Goal: Task Accomplishment & Management: Use online tool/utility

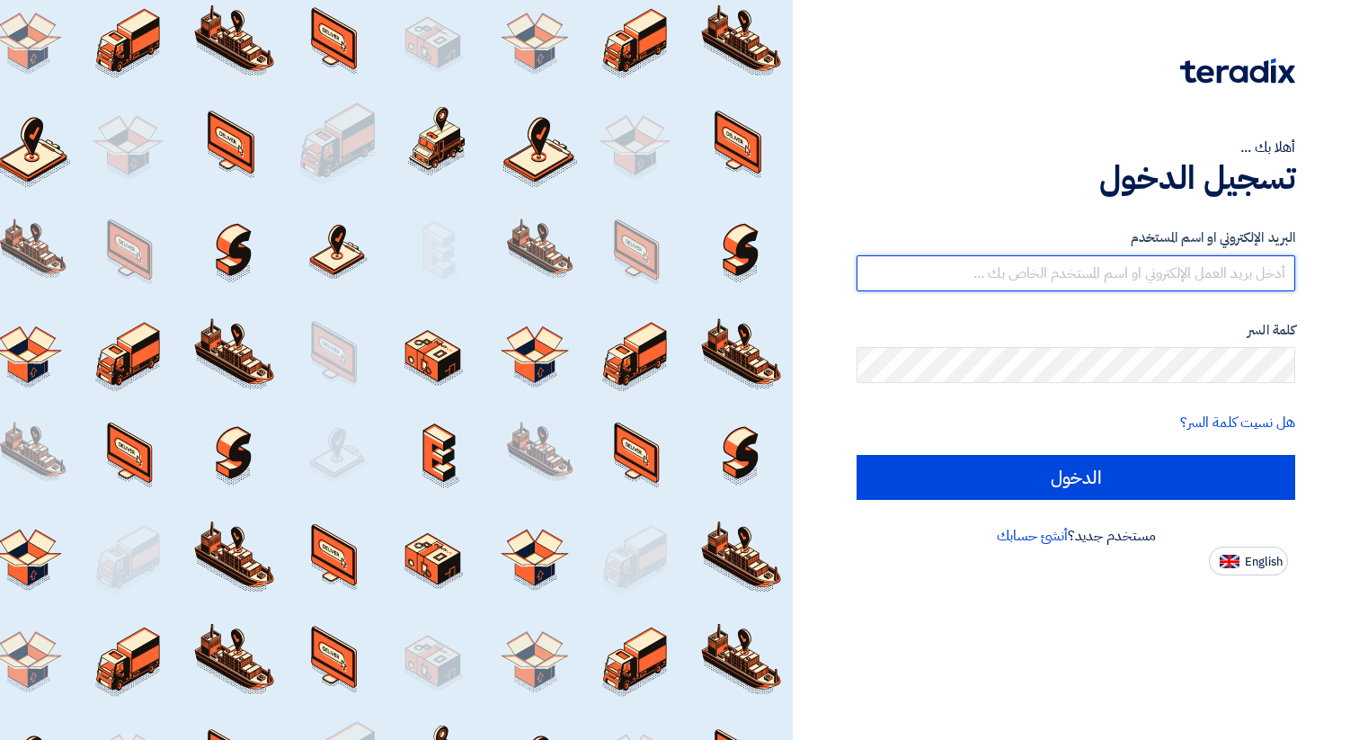
click at [1103, 278] on input "text" at bounding box center [1076, 273] width 439 height 36
type input "[DOMAIN_NAME][EMAIL_ADDRESS][DOMAIN_NAME]"
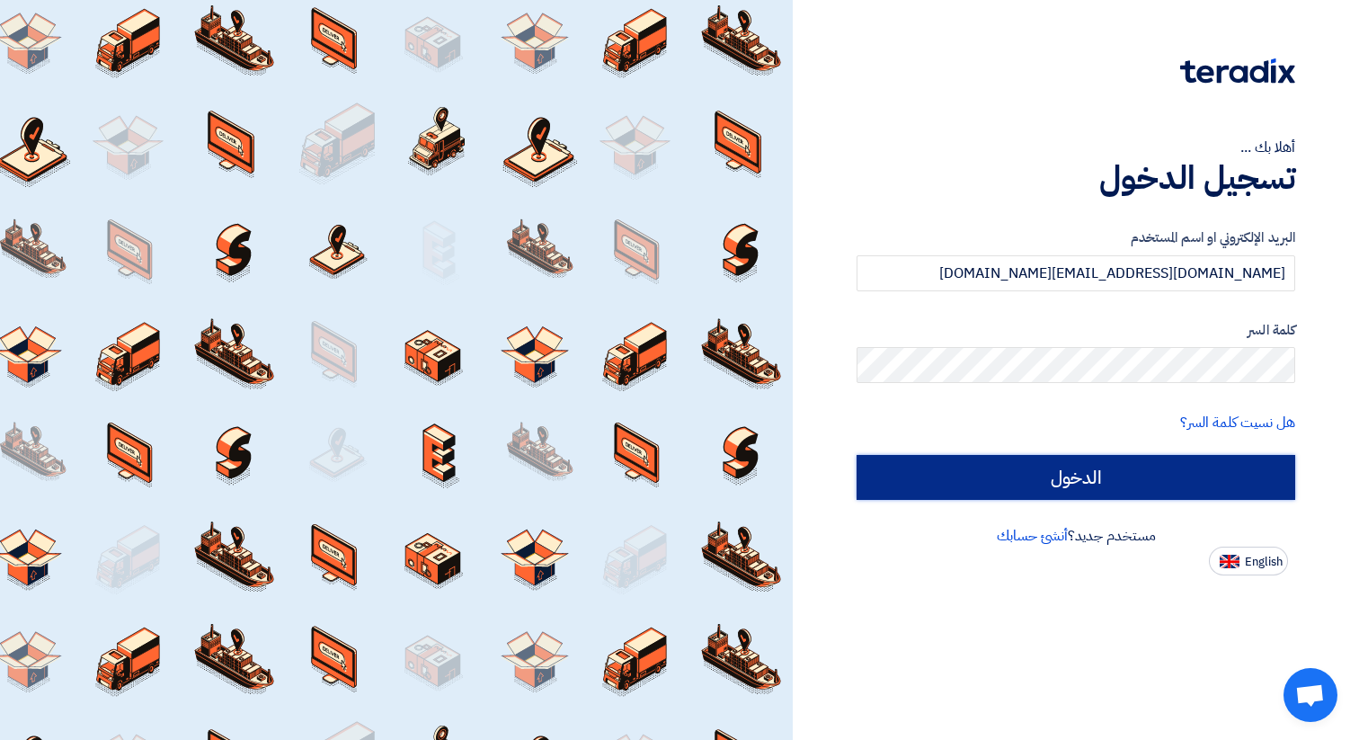
click at [1046, 480] on input "الدخول" at bounding box center [1076, 477] width 439 height 45
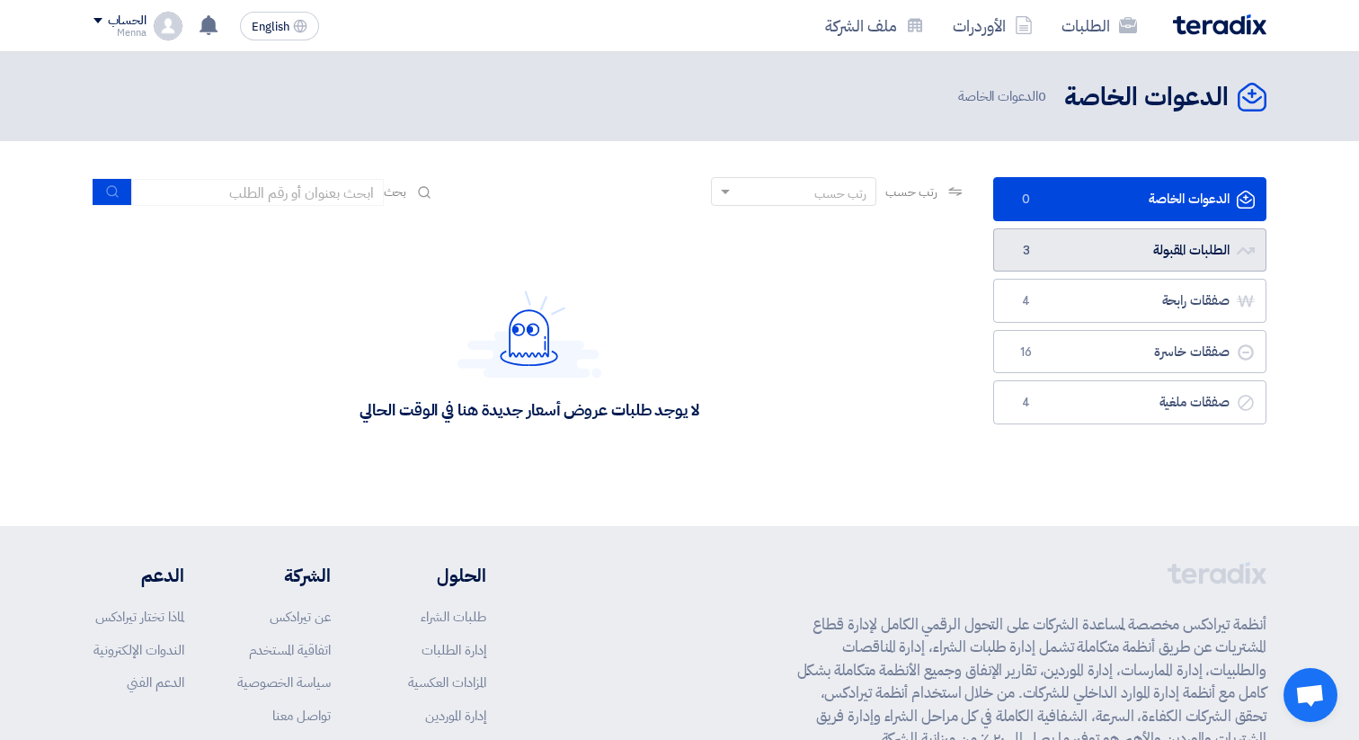
click at [1172, 246] on link "الطلبات المقبولة الطلبات المقبولة 3" at bounding box center [1129, 250] width 273 height 44
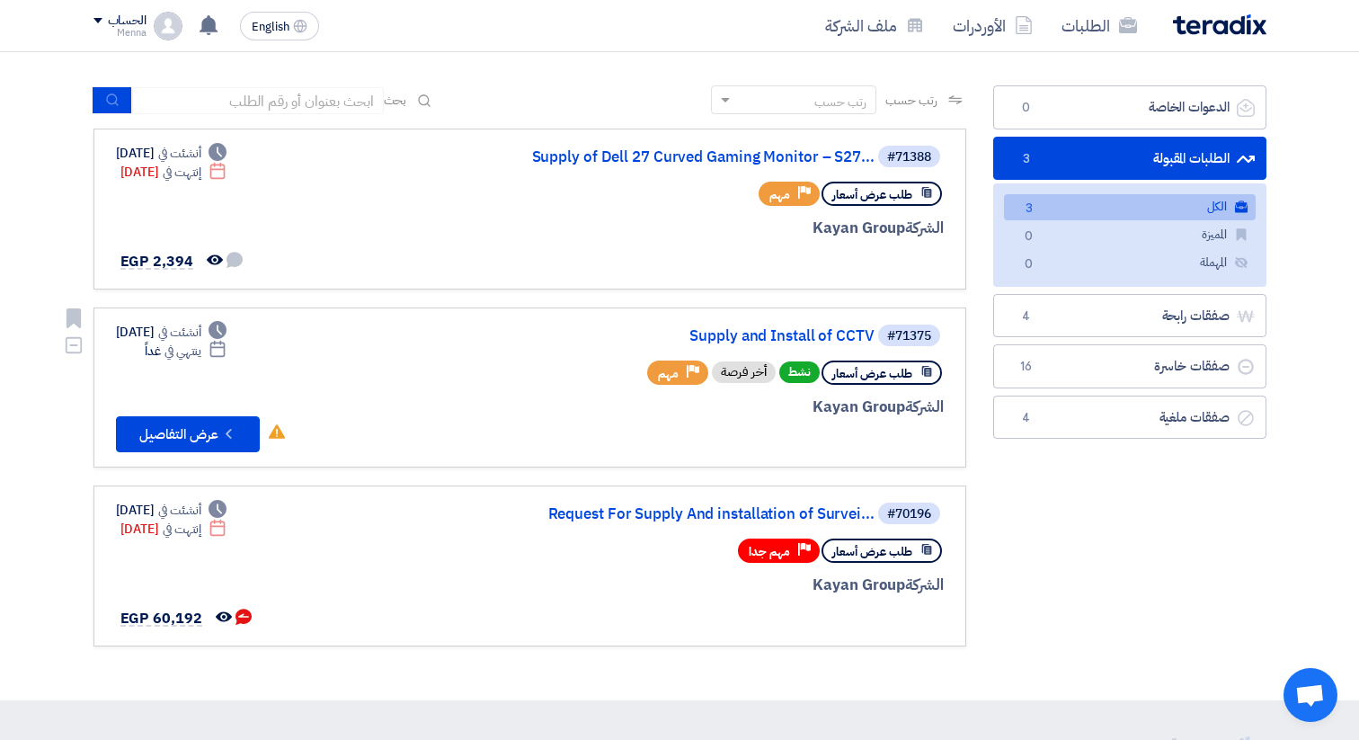
scroll to position [94, 0]
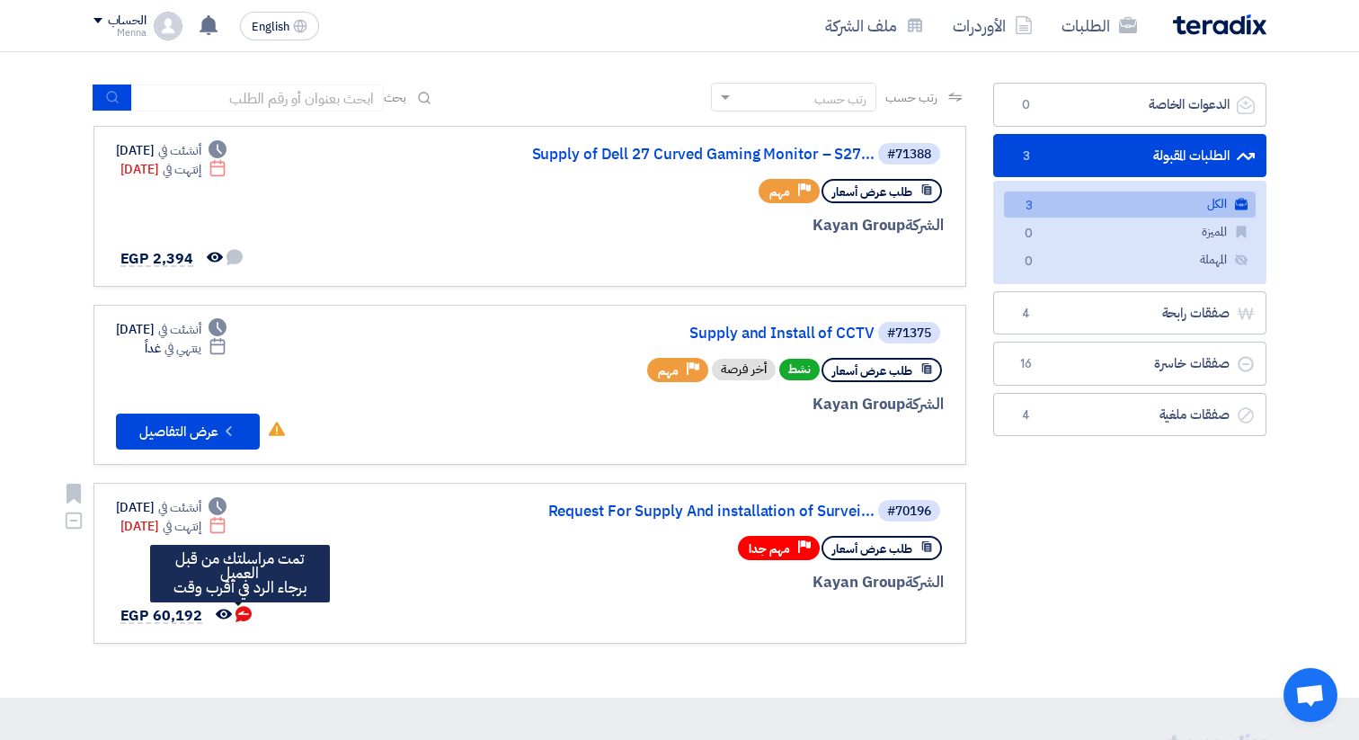
click at [239, 613] on icon "تمت مراسلتك من قبل العميل <br> برجاء الرد في أقرب وقت" at bounding box center [244, 614] width 16 height 16
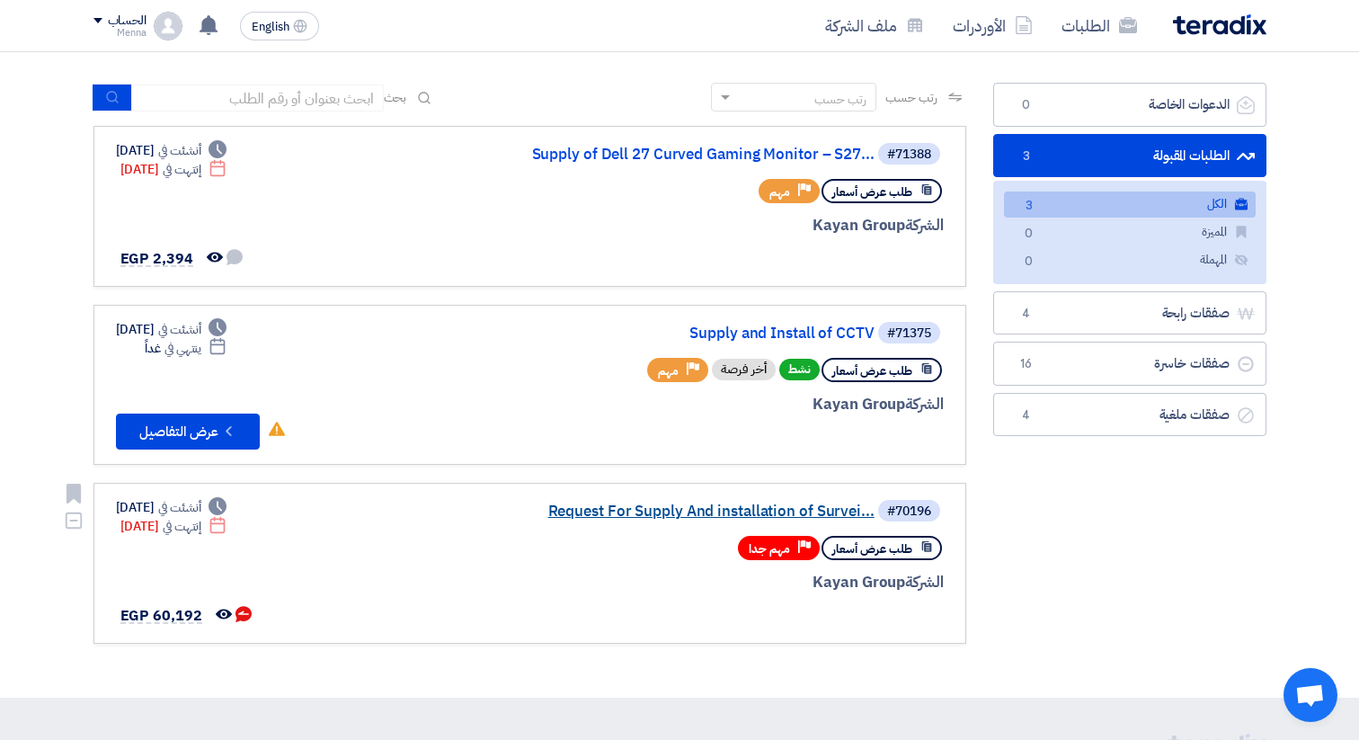
click at [674, 512] on link "Request For Supply And installation of Survei..." at bounding box center [695, 511] width 360 height 16
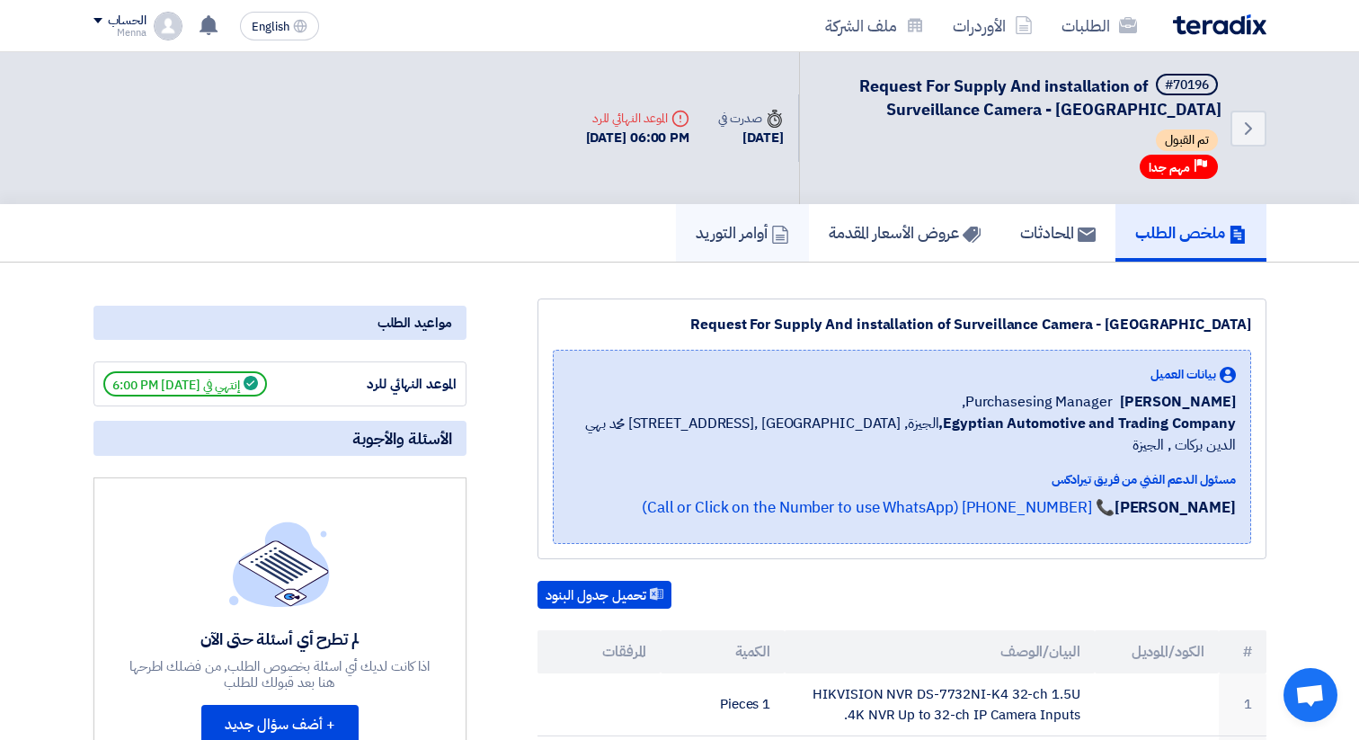
click at [733, 238] on h5 "أوامر التوريد" at bounding box center [743, 232] width 94 height 21
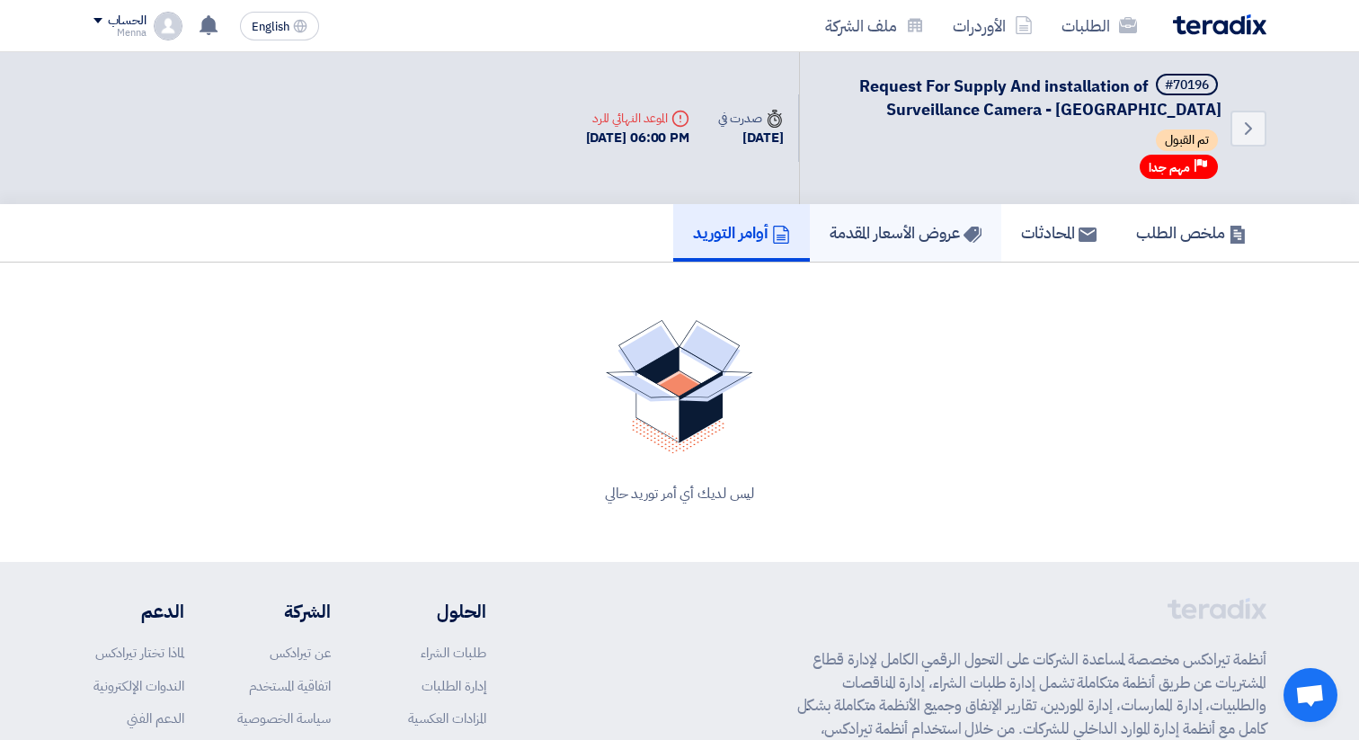
click at [838, 227] on h5 "عروض الأسعار المقدمة" at bounding box center [906, 232] width 152 height 21
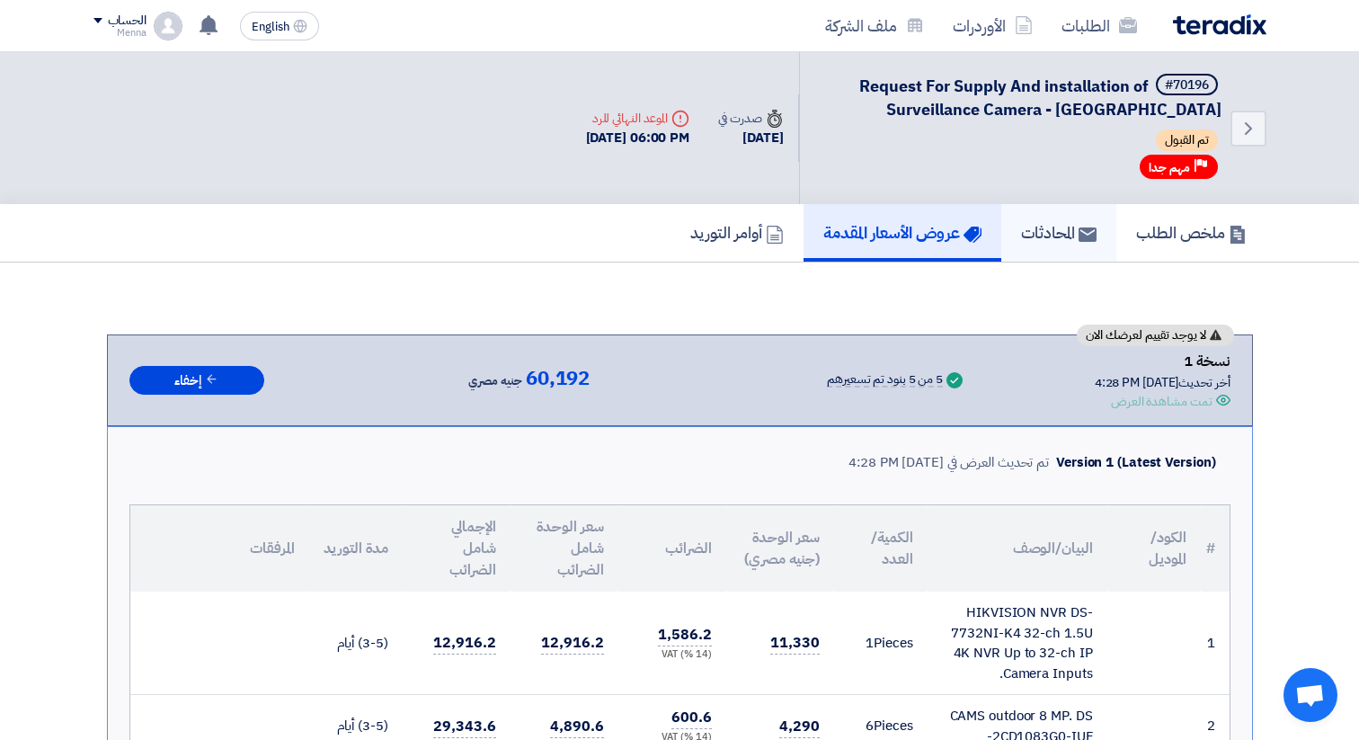
click at [1055, 231] on h5 "المحادثات" at bounding box center [1059, 232] width 76 height 21
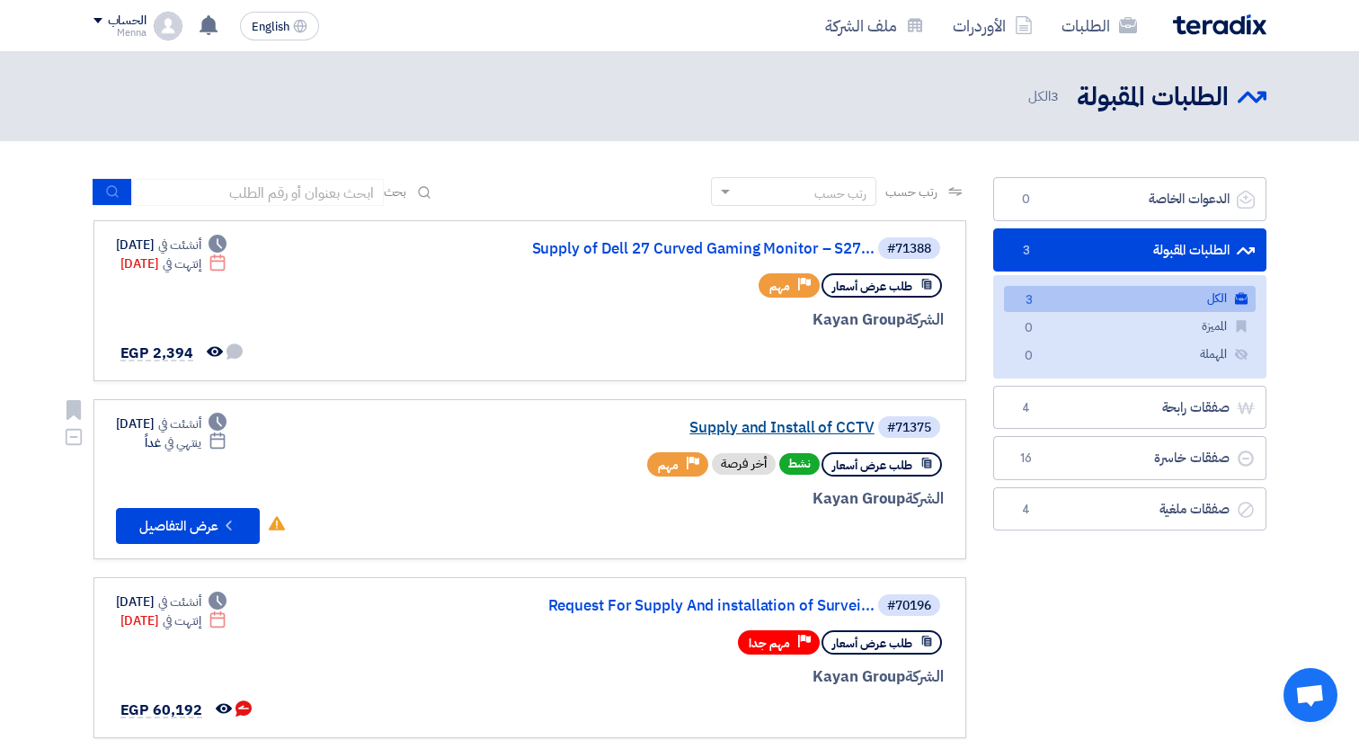
click at [829, 422] on link "Supply and Install of CCTV" at bounding box center [695, 428] width 360 height 16
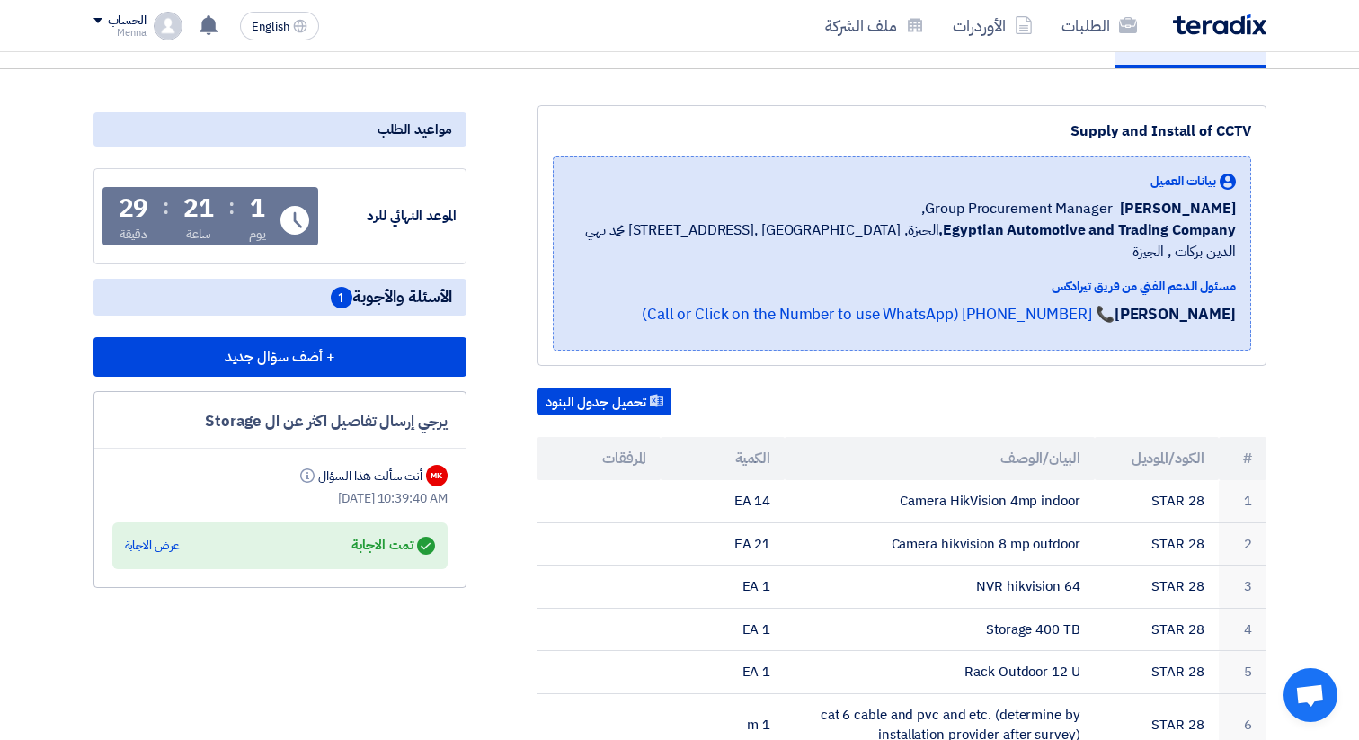
scroll to position [196, 0]
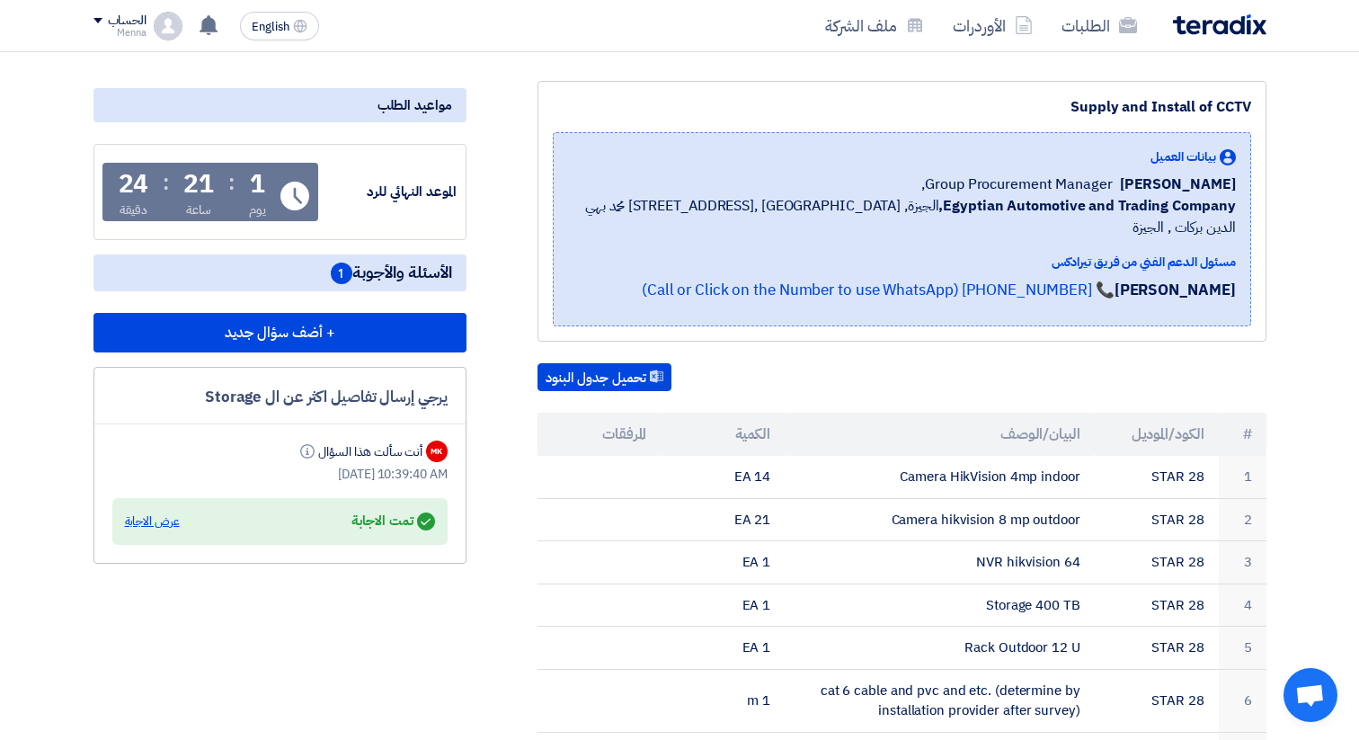
click at [161, 524] on div "عرض الاجابة" at bounding box center [152, 521] width 55 height 18
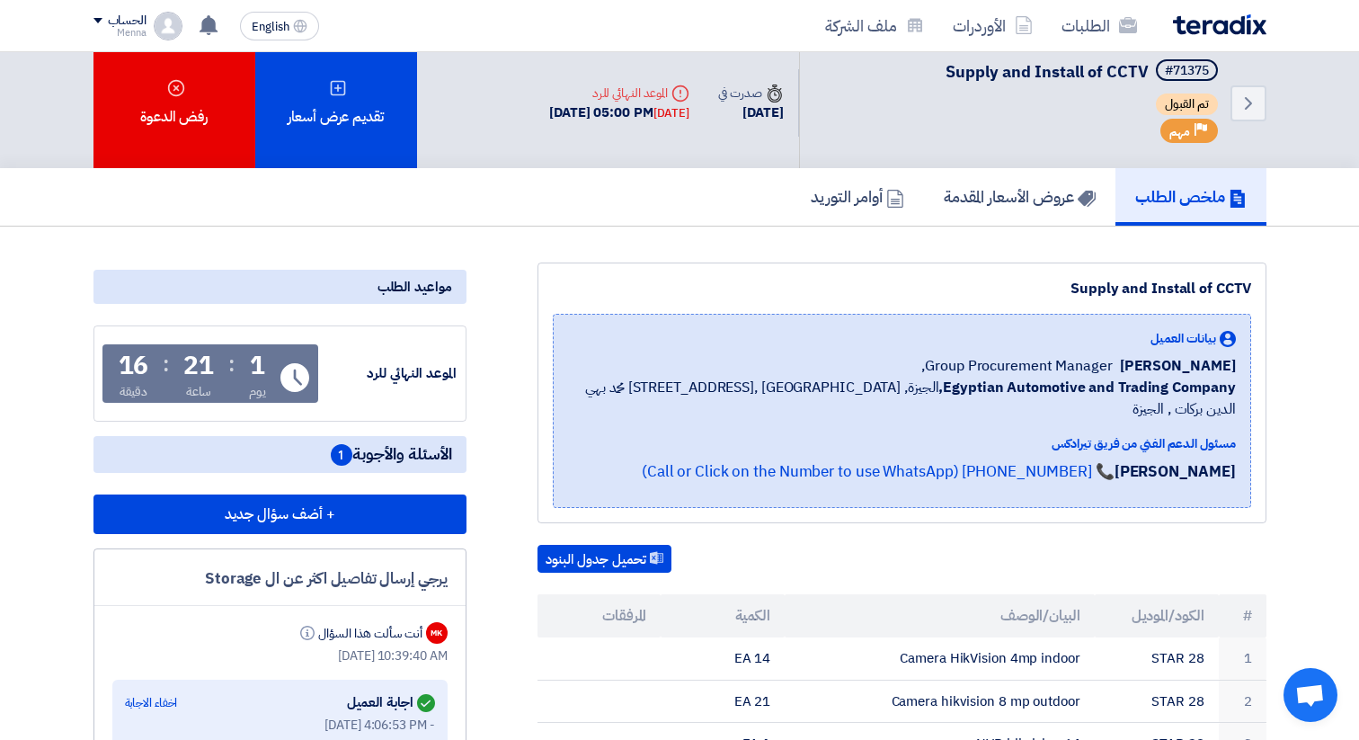
scroll to position [13, 0]
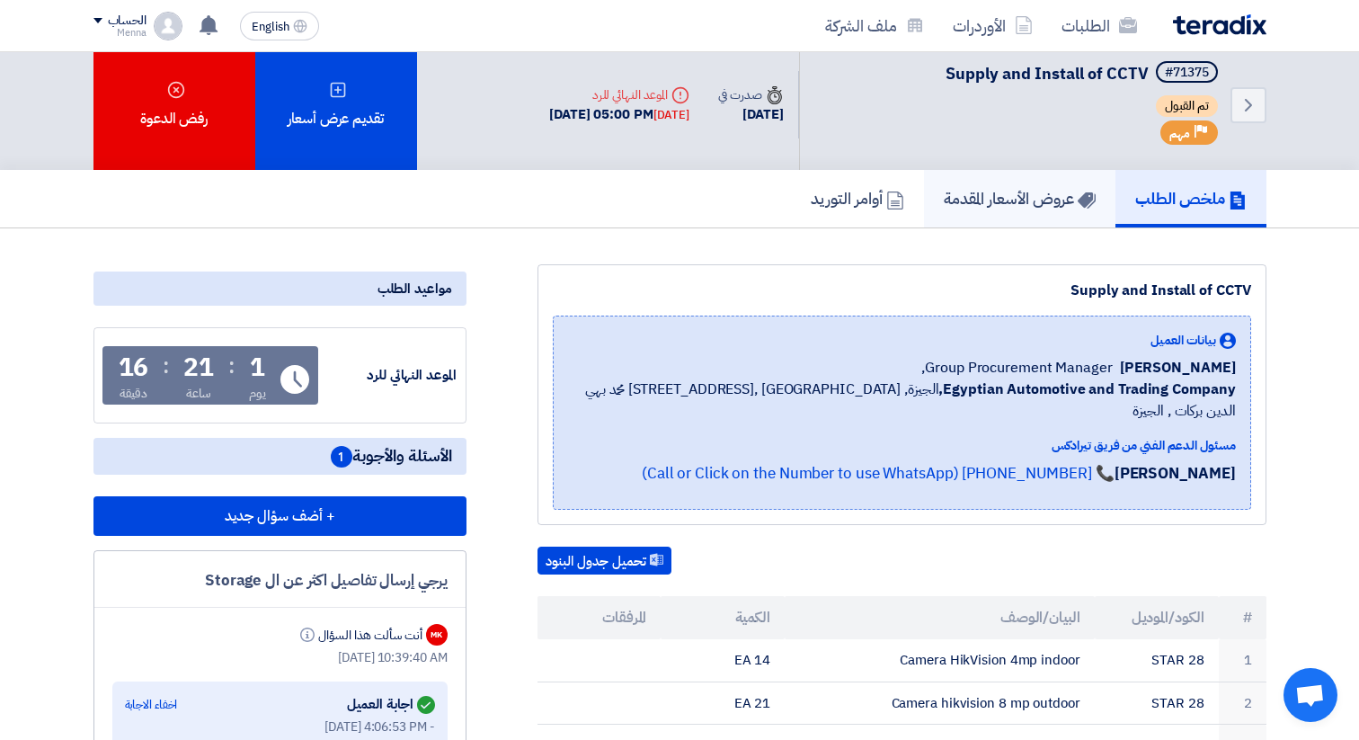
click at [968, 200] on h5 "عروض الأسعار المقدمة" at bounding box center [1020, 198] width 152 height 21
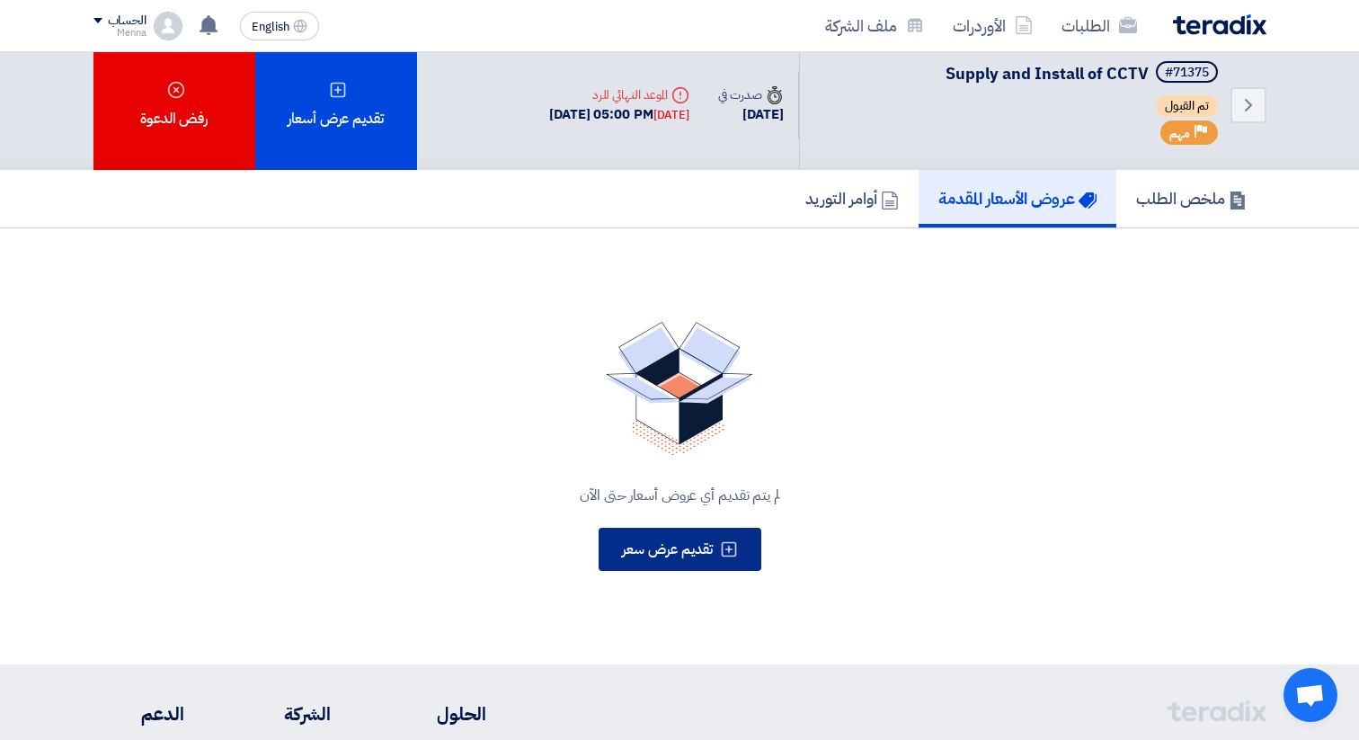
click at [659, 557] on span "تقديم عرض سعر" at bounding box center [667, 550] width 91 height 22
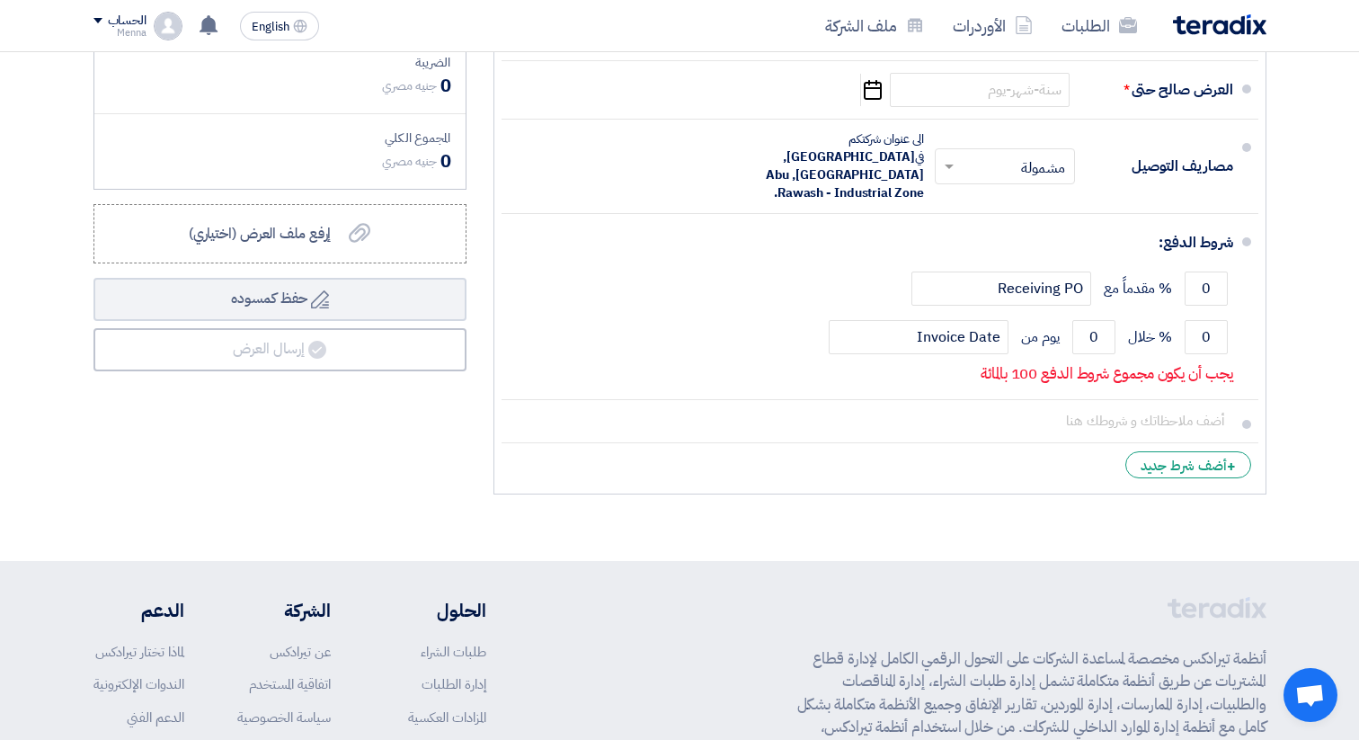
scroll to position [2419, 0]
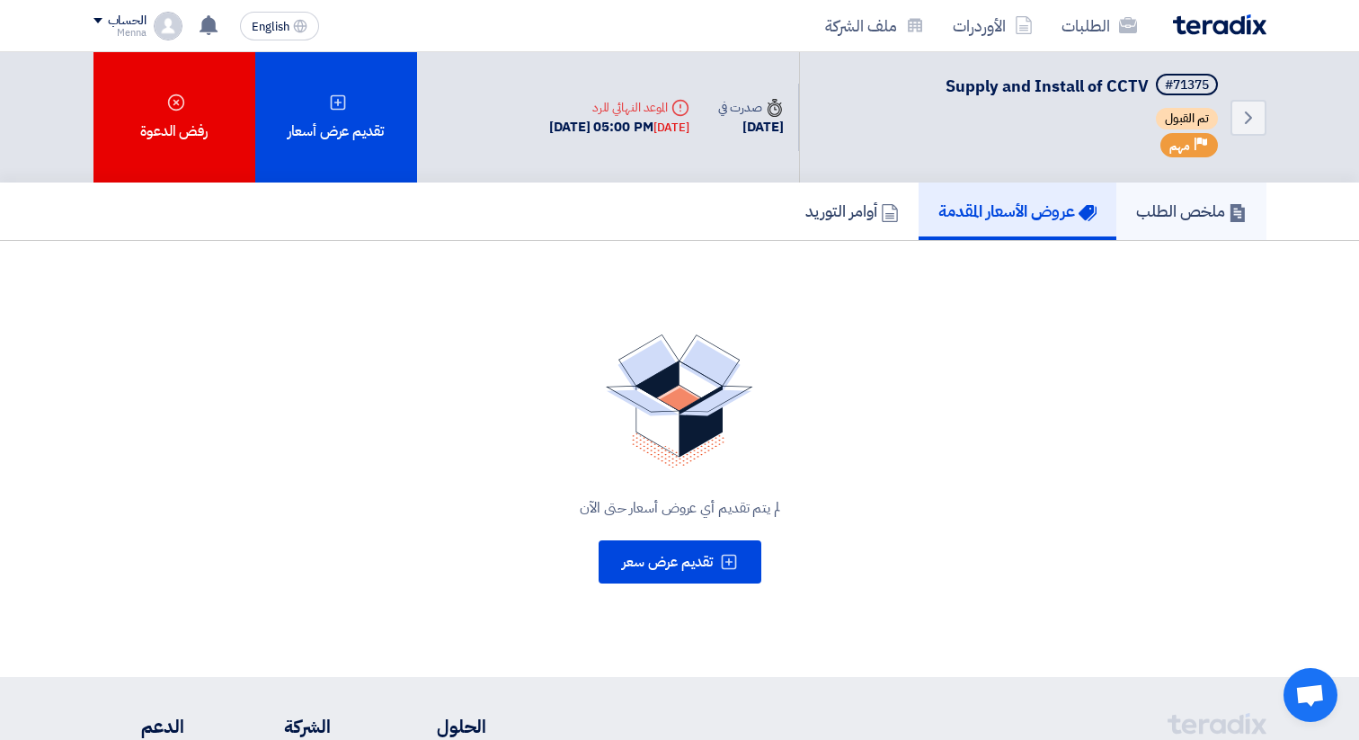
click at [1180, 216] on h5 "ملخص الطلب" at bounding box center [1191, 210] width 111 height 21
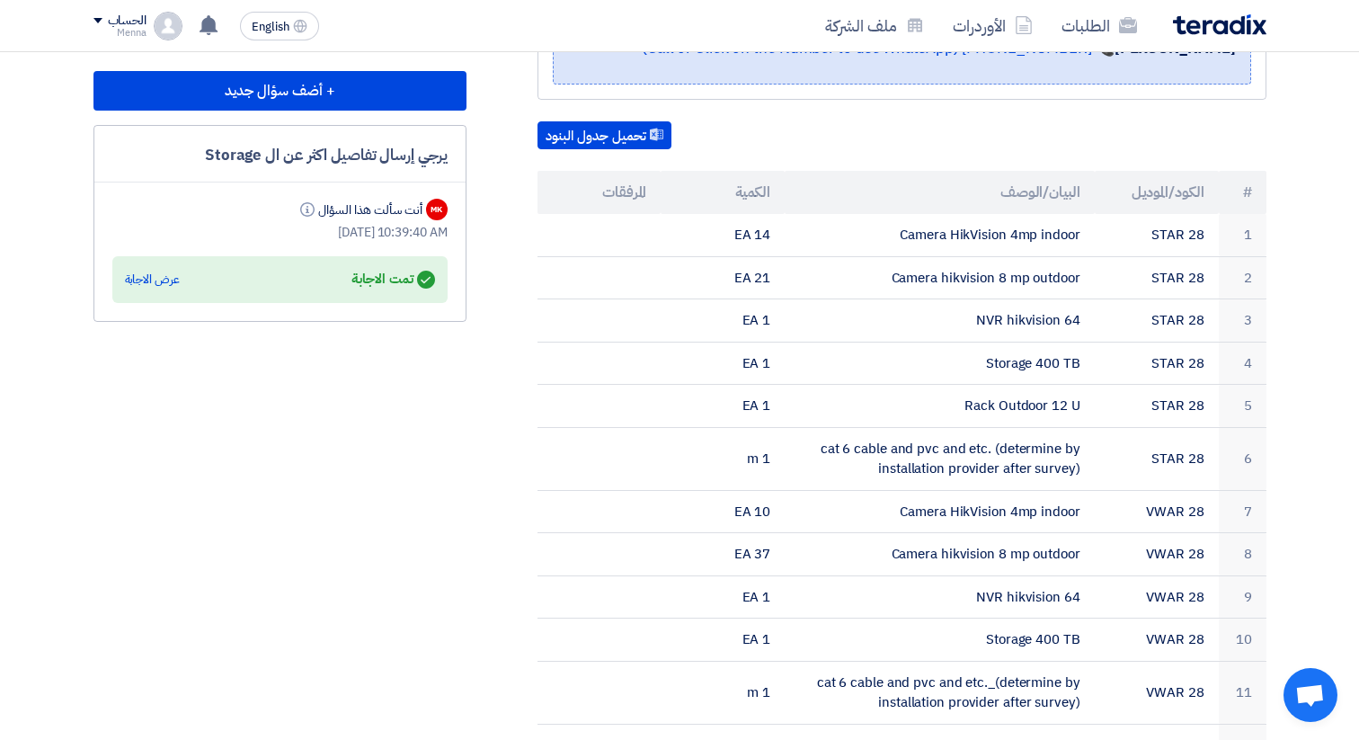
scroll to position [435, 0]
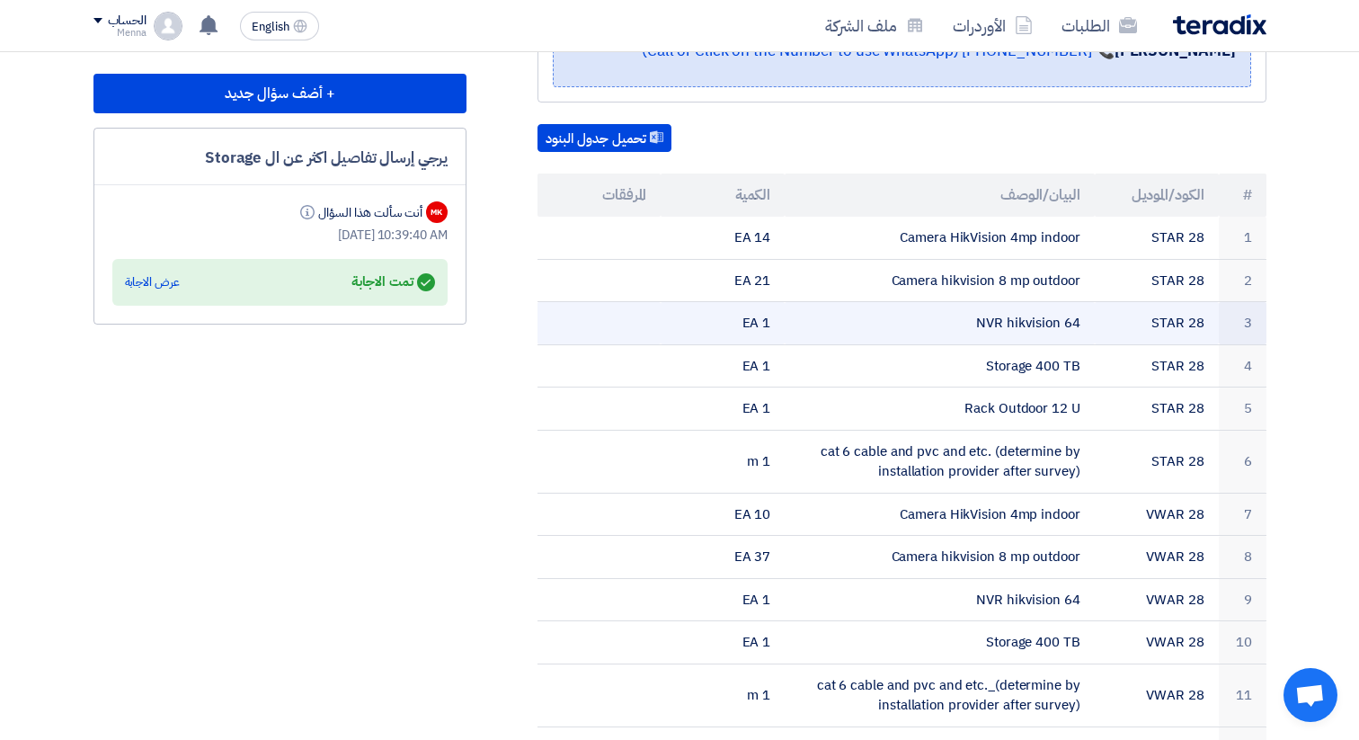
click at [992, 302] on td "NVR hikvision 64" at bounding box center [940, 323] width 310 height 43
copy tr "NVR hikvision 64"
